Goal: Find specific page/section: Find specific page/section

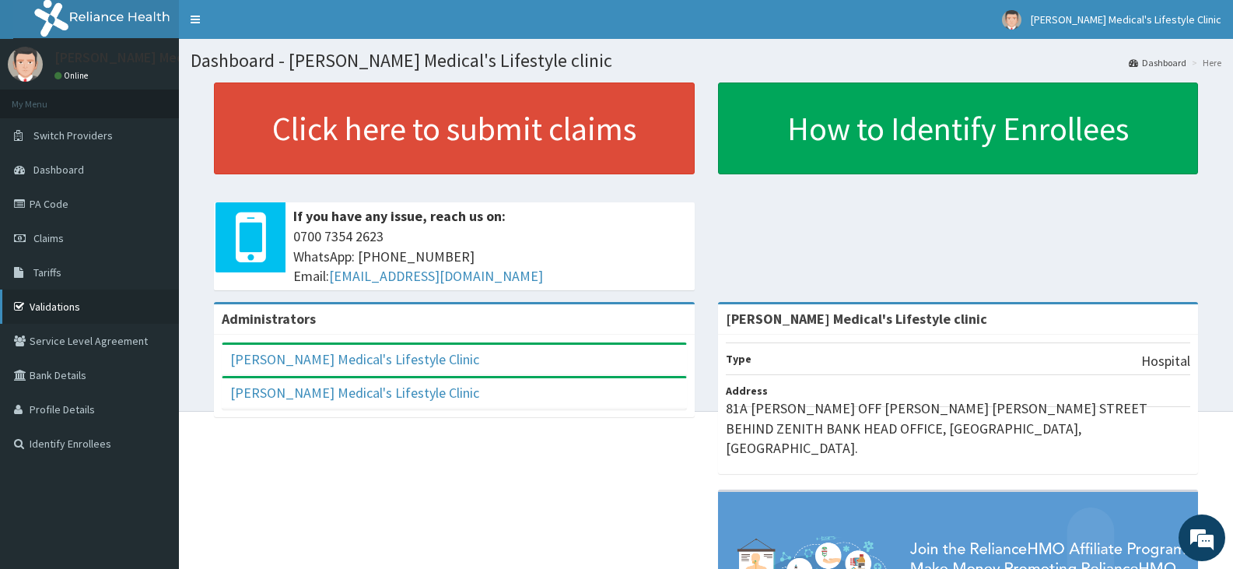
click at [44, 302] on link "Validations" at bounding box center [89, 306] width 179 height 34
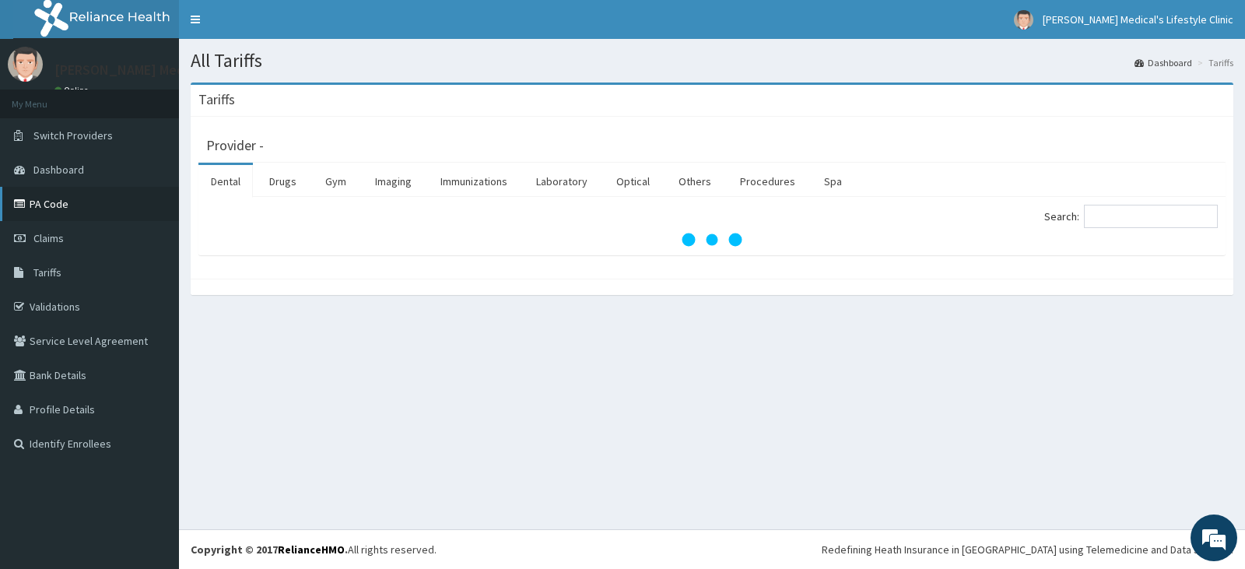
click at [66, 206] on link "PA Code" at bounding box center [89, 204] width 179 height 34
